Goal: Navigation & Orientation: Find specific page/section

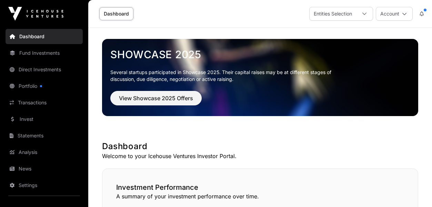
scroll to position [463, 0]
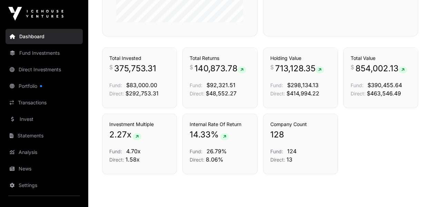
click at [32, 102] on link "Transactions" at bounding box center [44, 102] width 77 height 15
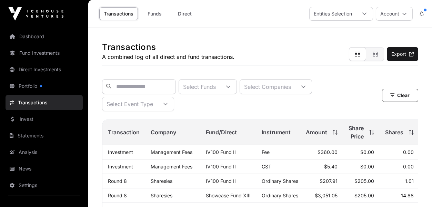
click at [44, 55] on link "Fund Investments" at bounding box center [44, 53] width 77 height 15
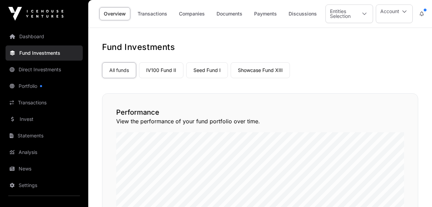
click at [268, 73] on link "Showcase Fund XIII" at bounding box center [260, 70] width 59 height 16
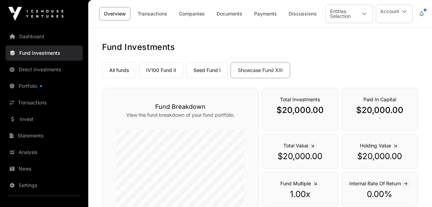
click at [26, 36] on link "Dashboard" at bounding box center [44, 36] width 77 height 15
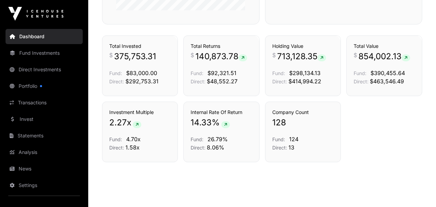
scroll to position [471, 0]
